Goal: Find specific page/section: Find specific page/section

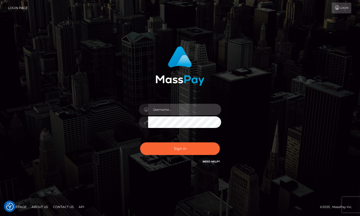
type input "hello.feetfinder"
click at [186, 110] on input "hello.feetfinder" at bounding box center [184, 110] width 73 height 12
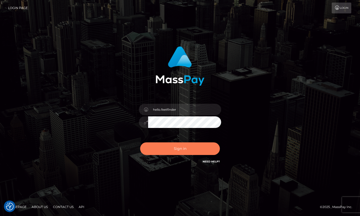
click at [192, 144] on button "Sign in" at bounding box center [180, 148] width 80 height 13
type input "hello.feetfinder"
click at [189, 148] on button "Sign in" at bounding box center [180, 148] width 80 height 13
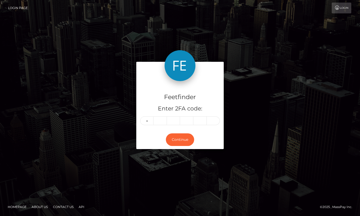
type input "1"
type input "4"
type input "1"
type input "8"
type input "2"
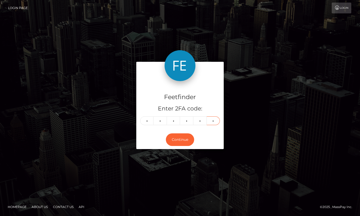
type input "6"
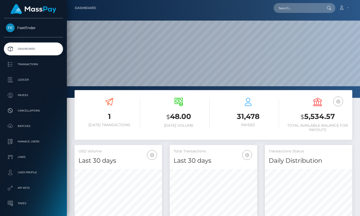
scroll to position [91, 87]
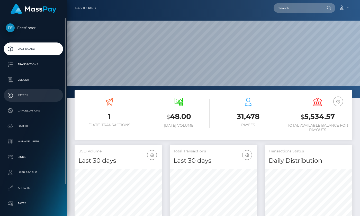
click at [24, 94] on p "Payees" at bounding box center [33, 95] width 55 height 8
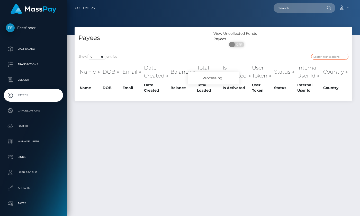
click at [323, 56] on input "search" at bounding box center [329, 57] width 37 height 6
paste input "faa59b74-96d9-11f0-bd85-0694aced620b"
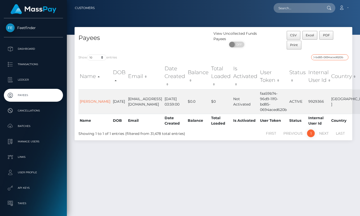
type input "faa59b74-96d9-11f0-bd85-0694aced620b"
